Goal: Transaction & Acquisition: Download file/media

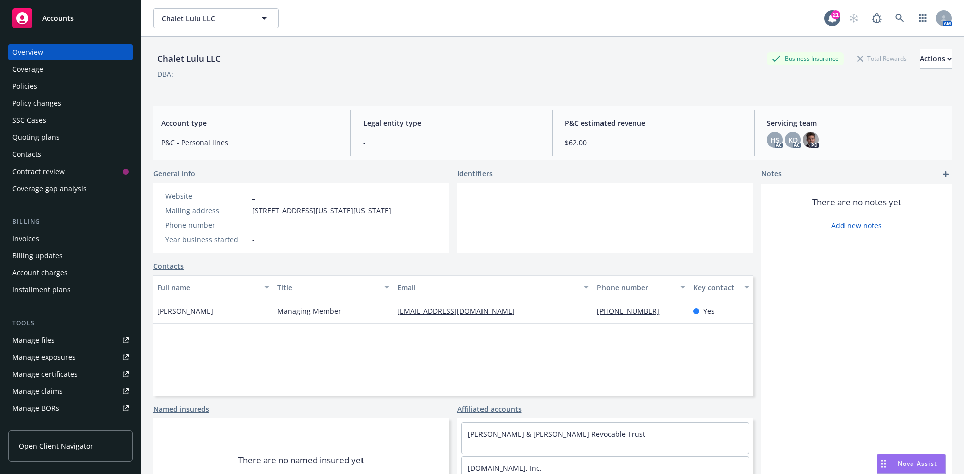
scroll to position [51, 0]
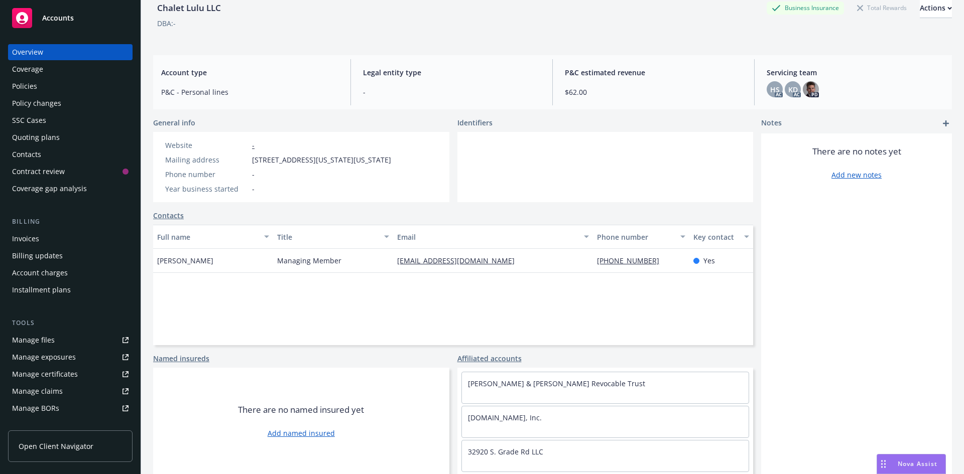
click at [35, 141] on div "Quoting plans" at bounding box center [36, 137] width 48 height 16
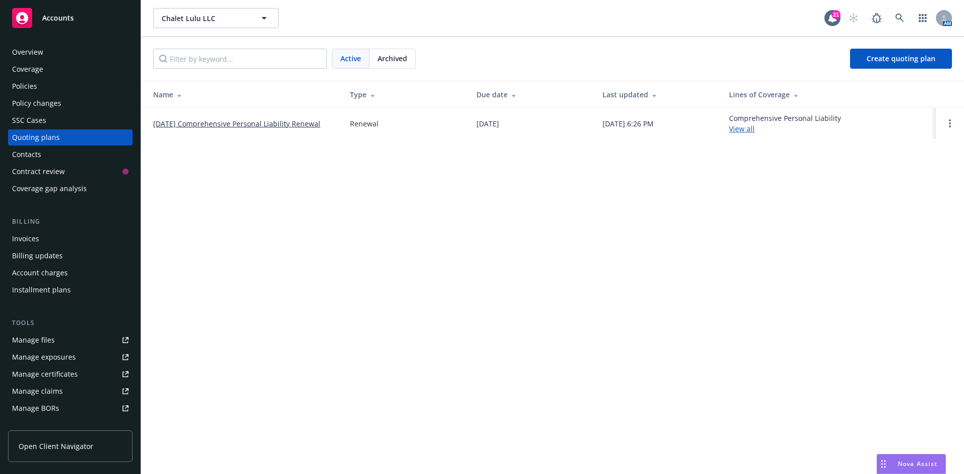
click at [33, 83] on div "Policies" at bounding box center [24, 86] width 25 height 16
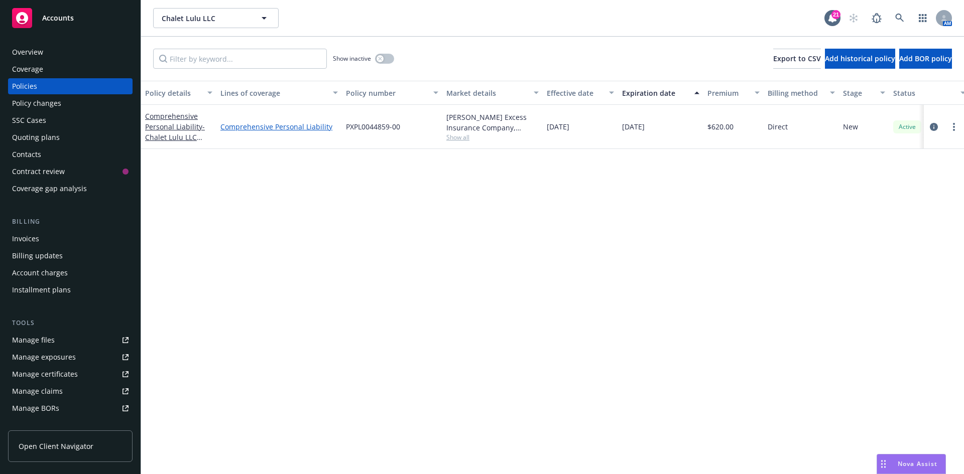
click at [249, 127] on link "Comprehensive Personal Liability" at bounding box center [278, 126] width 117 height 11
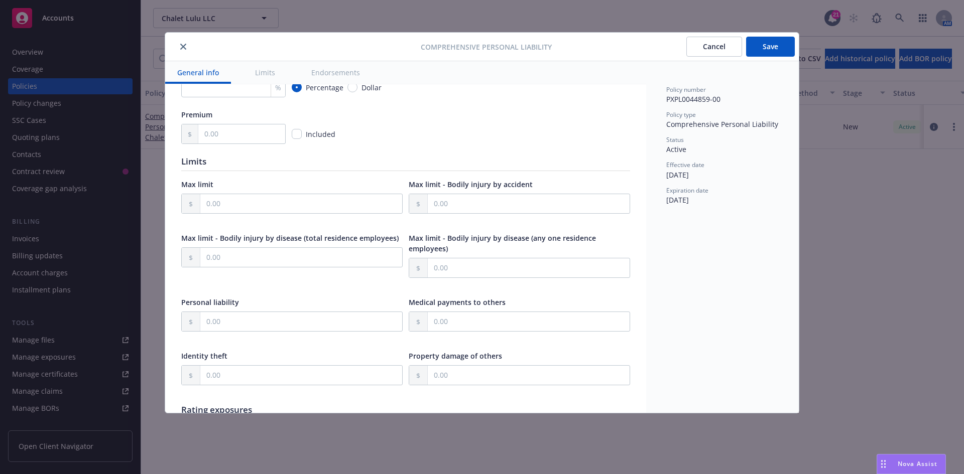
scroll to position [201, 0]
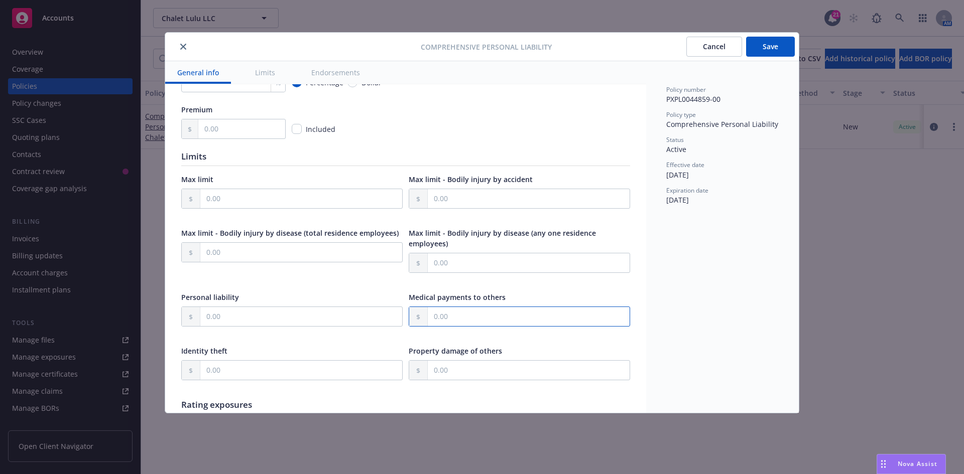
click at [463, 317] on input "text" at bounding box center [529, 316] width 202 height 19
type input "5,000.00"
click at [237, 198] on input "text" at bounding box center [301, 198] width 202 height 19
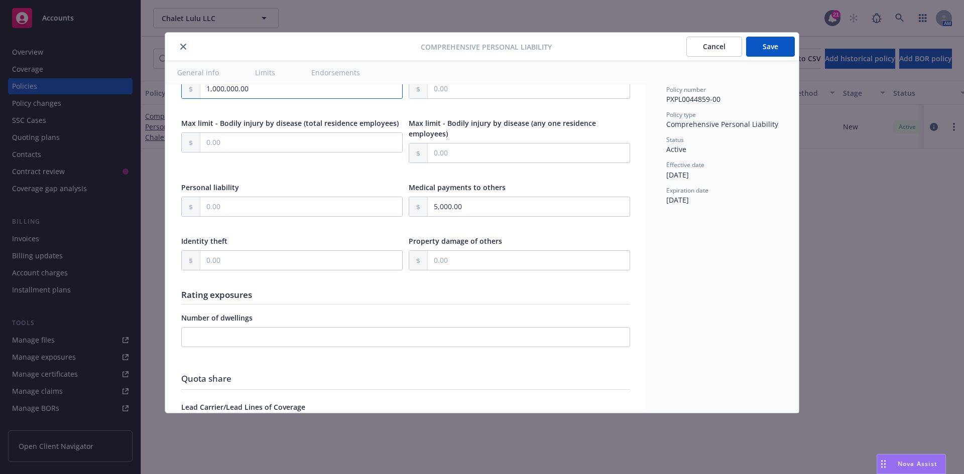
scroll to position [351, 0]
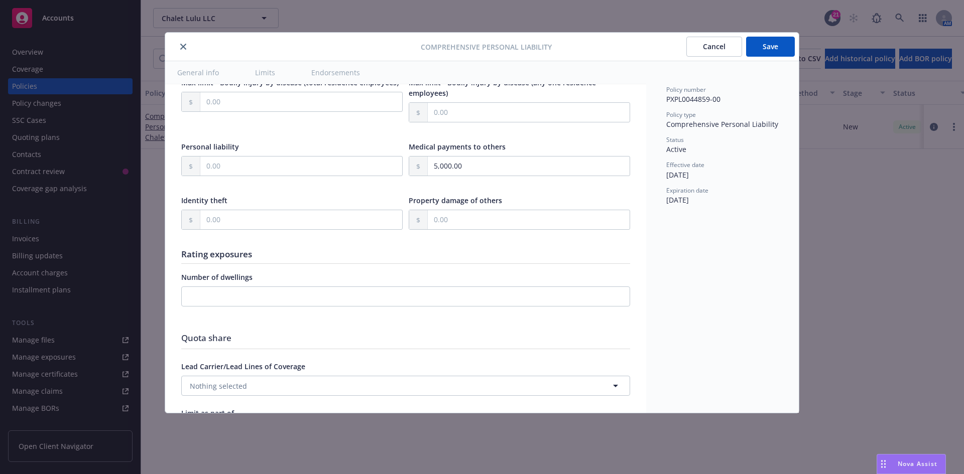
type input "1,000,000.00"
click at [226, 223] on input "text" at bounding box center [301, 219] width 202 height 19
type input "0.00"
click at [245, 292] on input "number" at bounding box center [405, 297] width 449 height 20
type input "1"
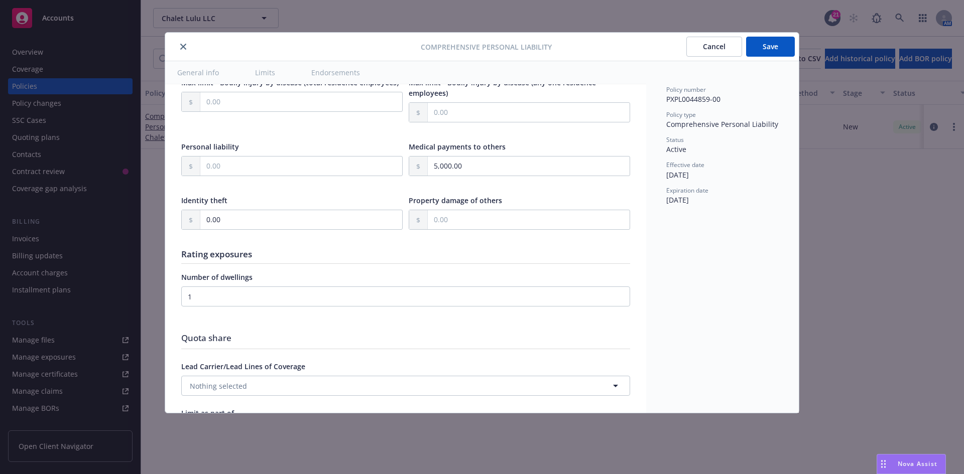
click at [352, 328] on div "Display name Claims Made or Occurrence Claims-made Occurrence Unknown Coverage …" at bounding box center [405, 154] width 449 height 810
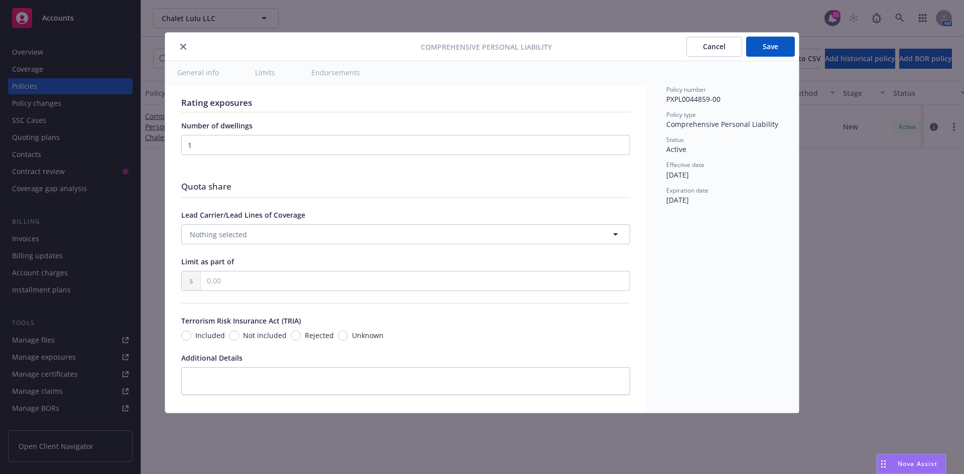
scroll to position [513, 0]
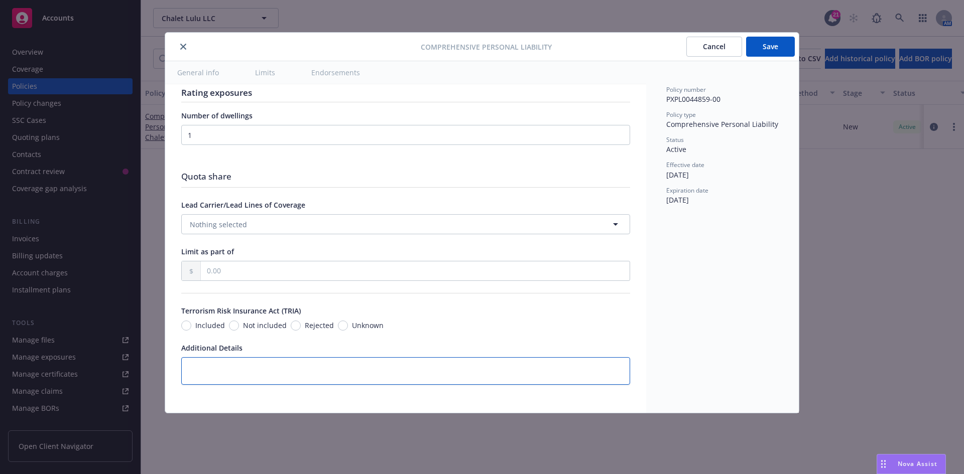
click at [226, 369] on textarea at bounding box center [405, 371] width 449 height 28
paste textarea "[STREET_ADDRESS]"
type textarea "x"
type textarea "[STREET_ADDRESS]"
click at [777, 49] on button "Save" at bounding box center [770, 47] width 49 height 20
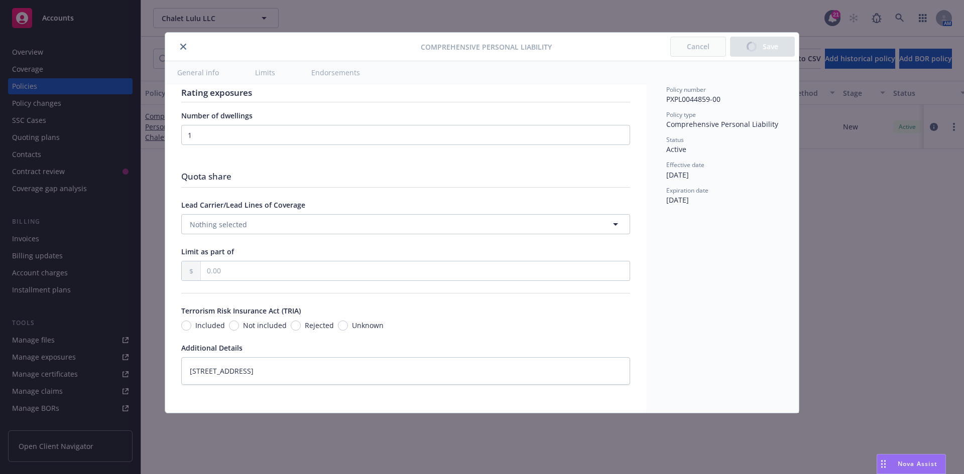
type textarea "x"
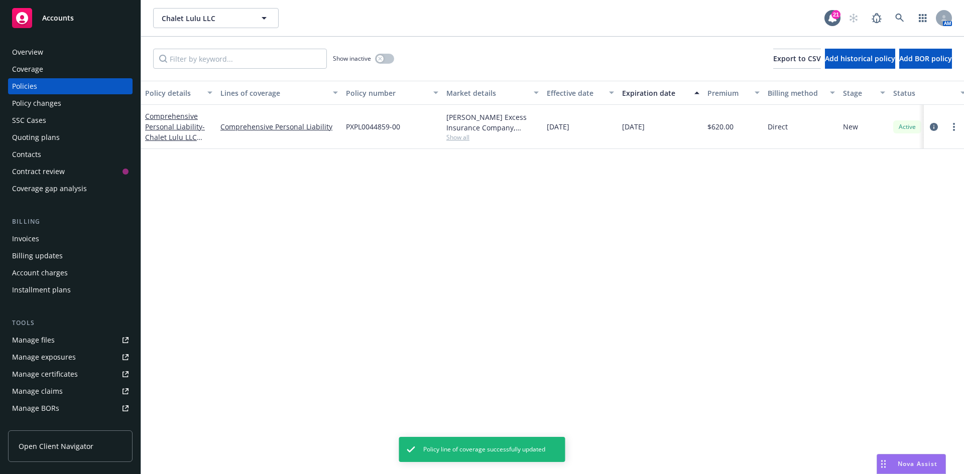
click at [75, 130] on div "Quoting plans" at bounding box center [70, 137] width 116 height 16
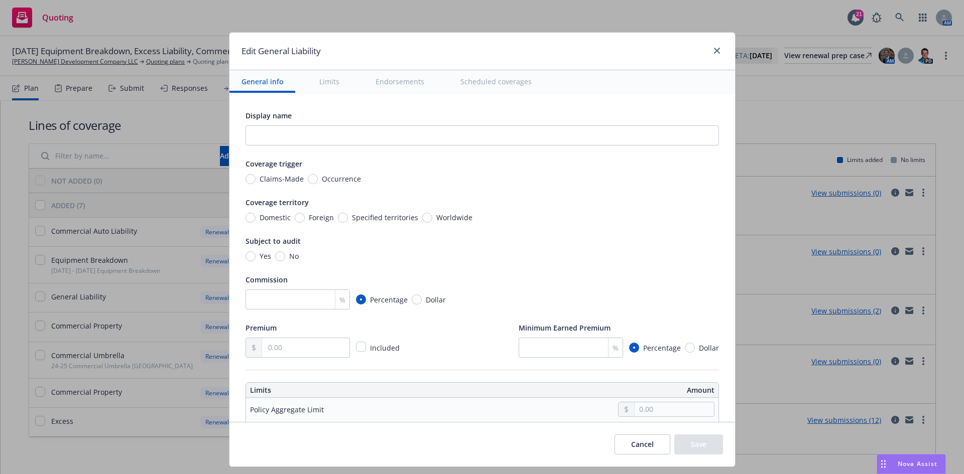
scroll to position [25, 0]
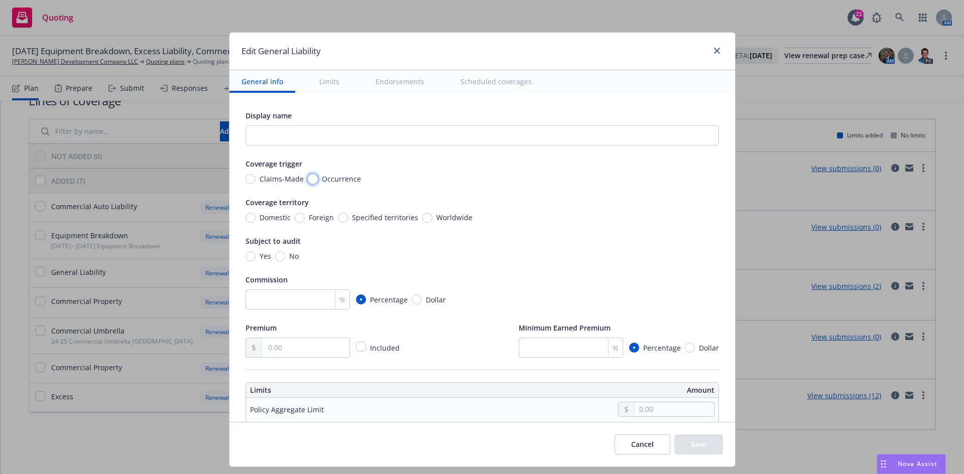
click at [308, 178] on input "Occurrence" at bounding box center [313, 179] width 10 height 10
radio input "true"
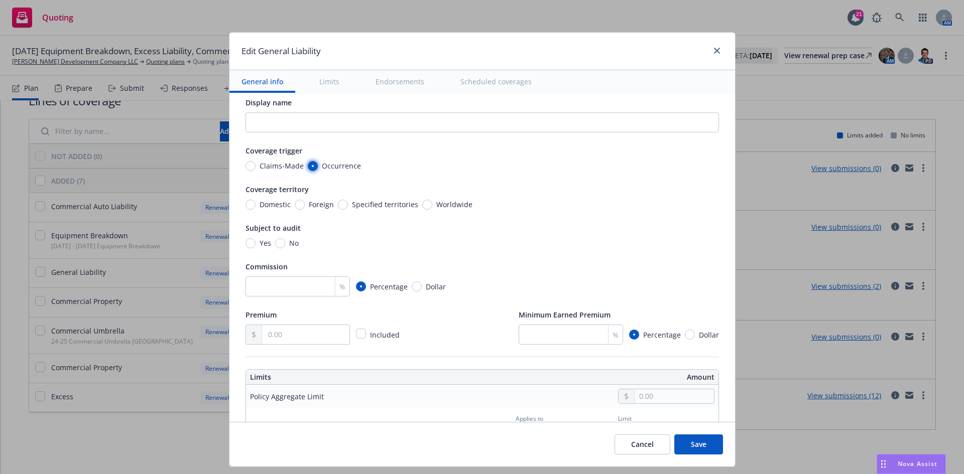
scroll to position [0, 0]
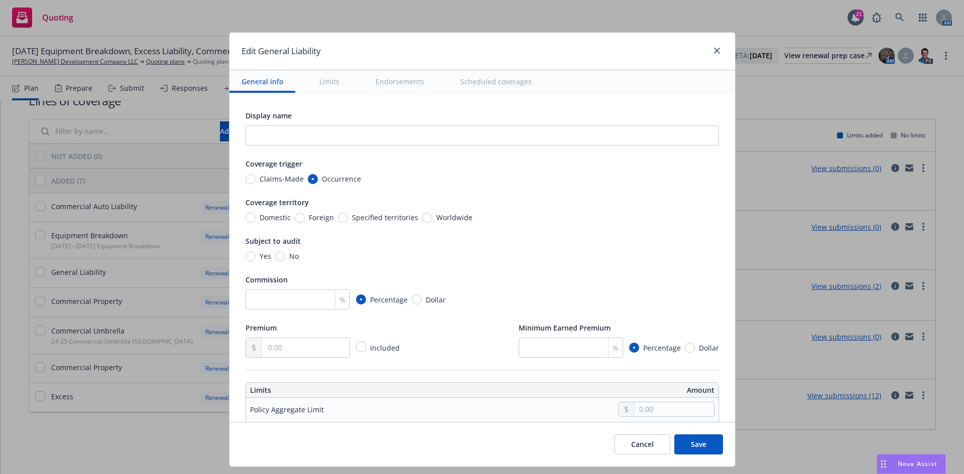
click at [686, 442] on button "Save" at bounding box center [698, 445] width 49 height 20
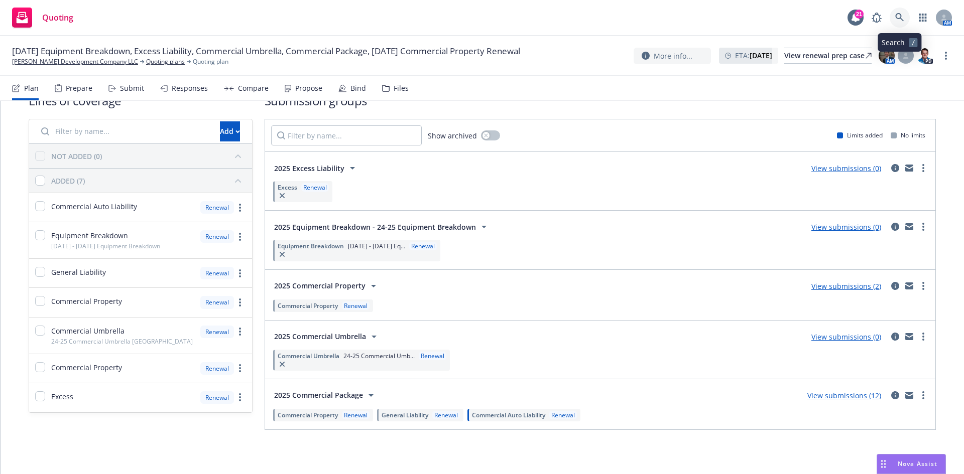
click at [897, 13] on icon at bounding box center [899, 17] width 9 height 9
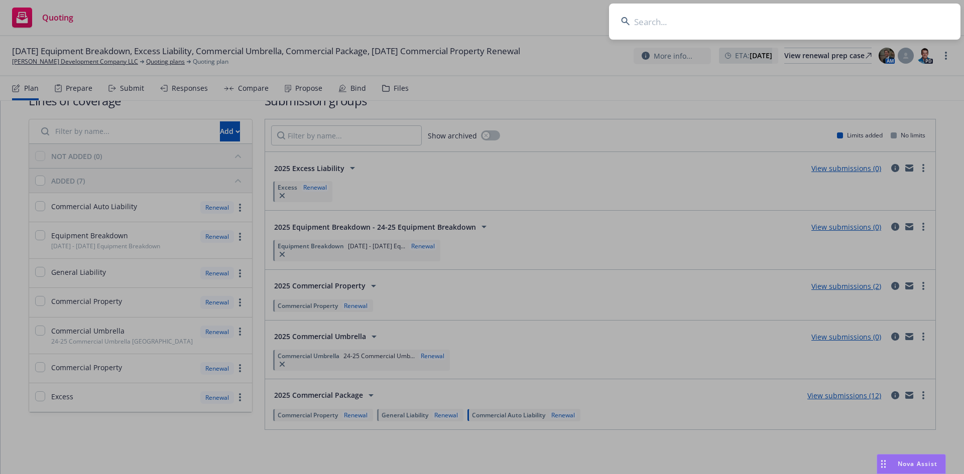
click at [661, 20] on input at bounding box center [784, 22] width 351 height 36
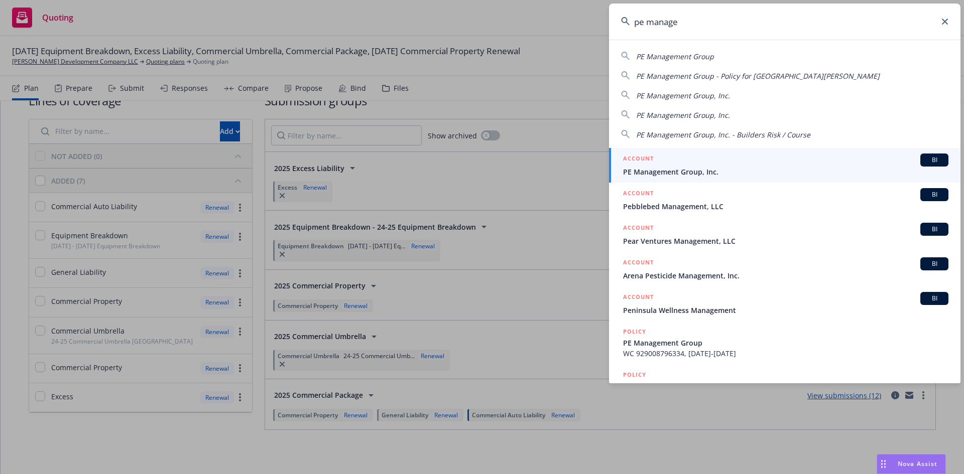
type input "pe manage"
click at [637, 172] on span "PE Management Group, Inc." at bounding box center [785, 172] width 325 height 11
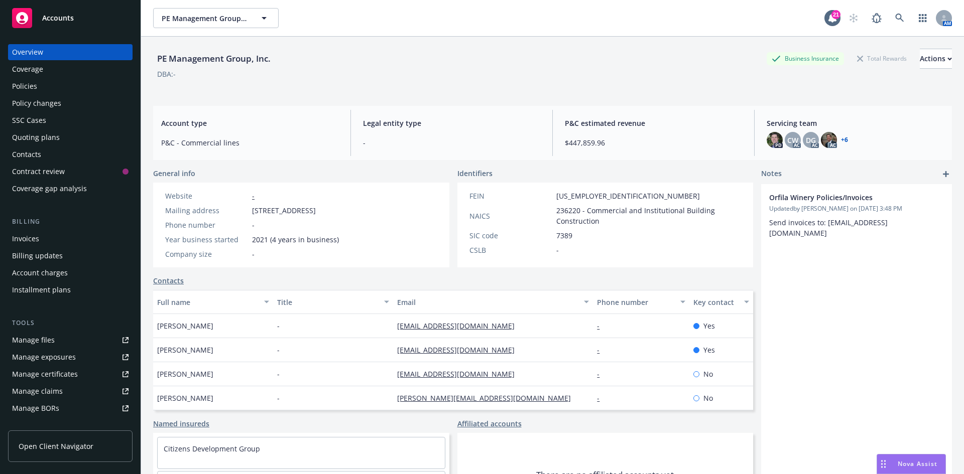
click at [50, 90] on div "Policies" at bounding box center [70, 86] width 116 height 16
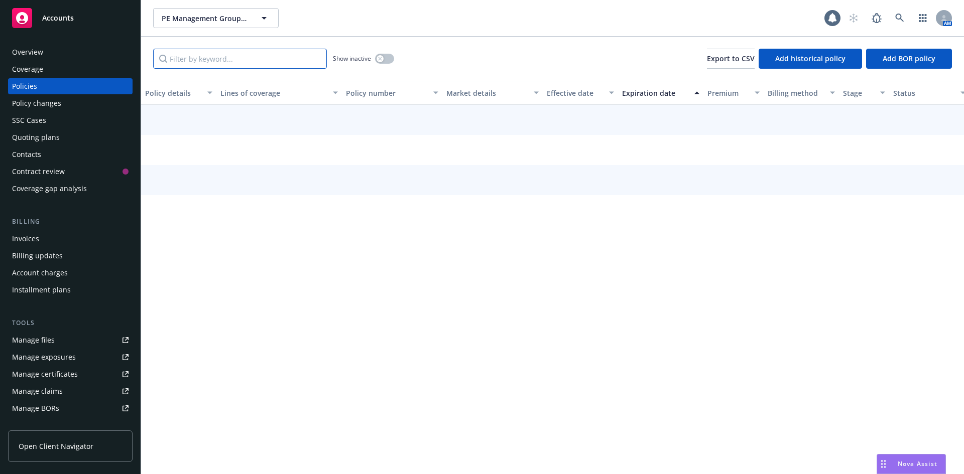
click at [240, 58] on input "Filter by keyword..." at bounding box center [240, 59] width 174 height 20
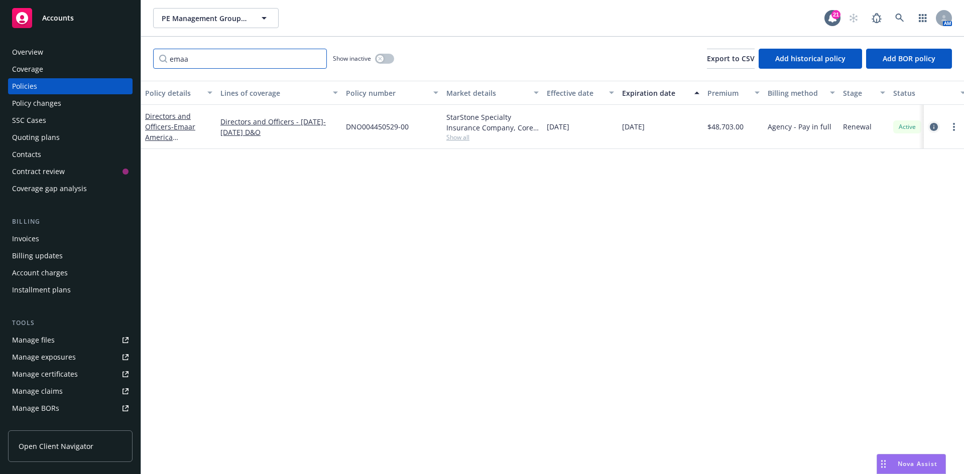
type input "emaa"
click at [934, 128] on icon "circleInformation" at bounding box center [933, 127] width 8 height 8
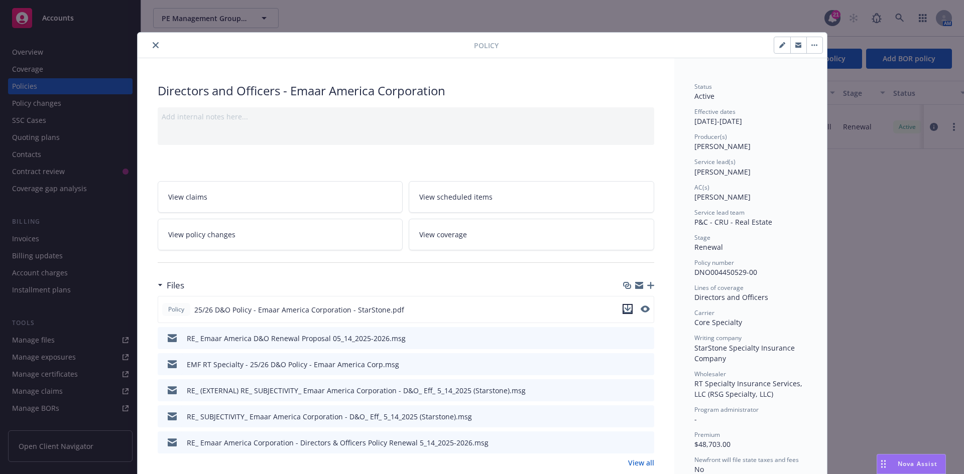
click at [626, 308] on icon "download file" at bounding box center [627, 308] width 7 height 6
